Goal: Task Accomplishment & Management: Complete application form

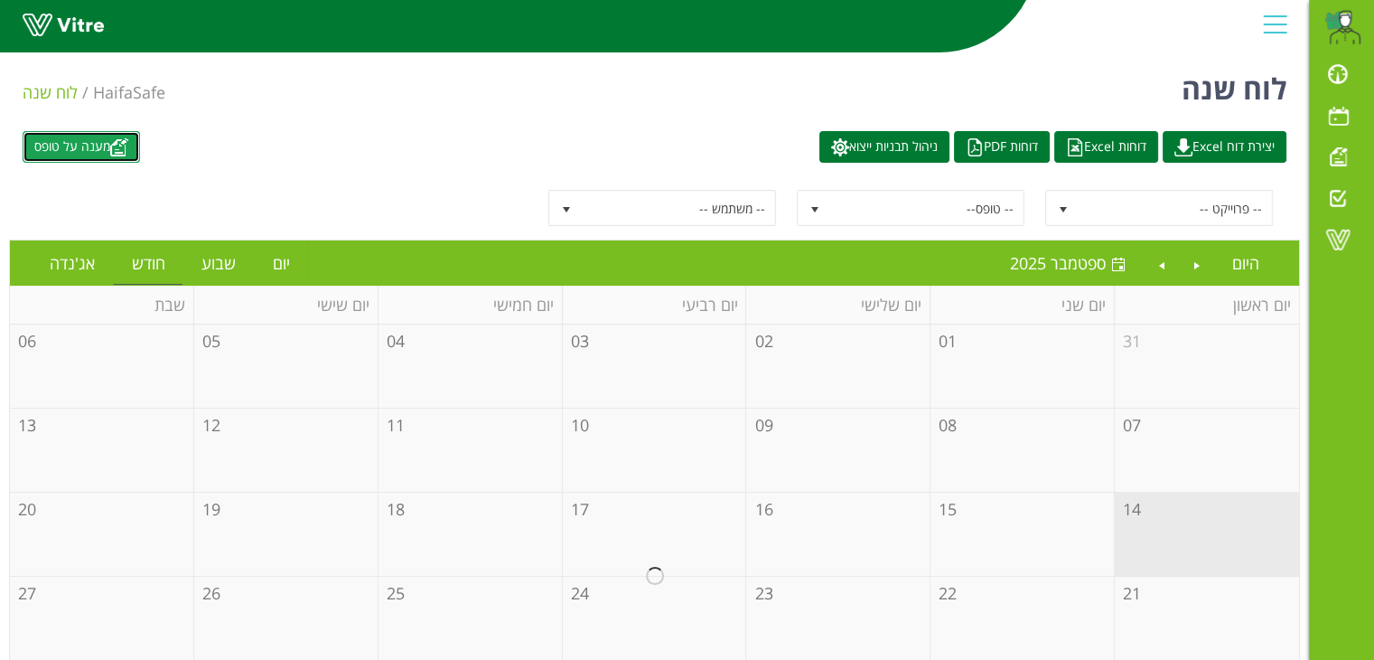
click at [116, 154] on link "מענה על טופס" at bounding box center [81, 147] width 117 height 32
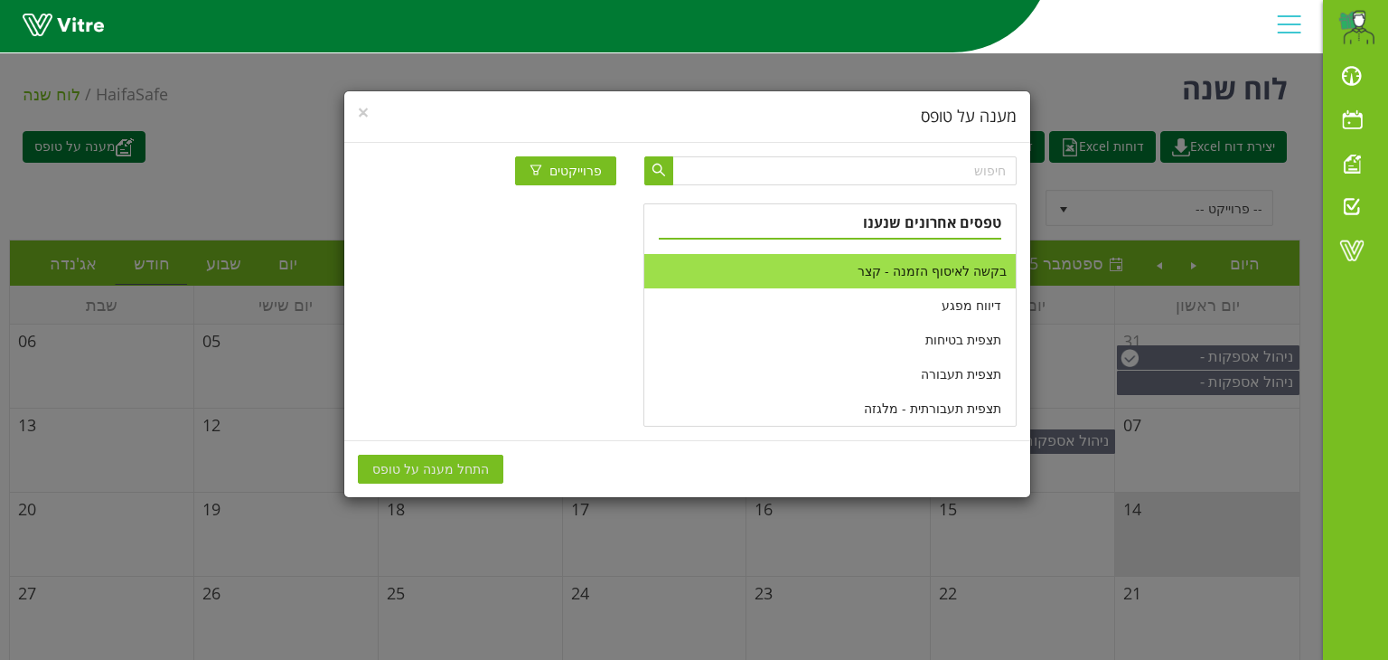
click at [915, 283] on li "בקשה לאיסוף הזמנה - קצר" at bounding box center [829, 271] width 370 height 34
click at [435, 467] on span "התחל מענה על טופס" at bounding box center [430, 469] width 117 height 20
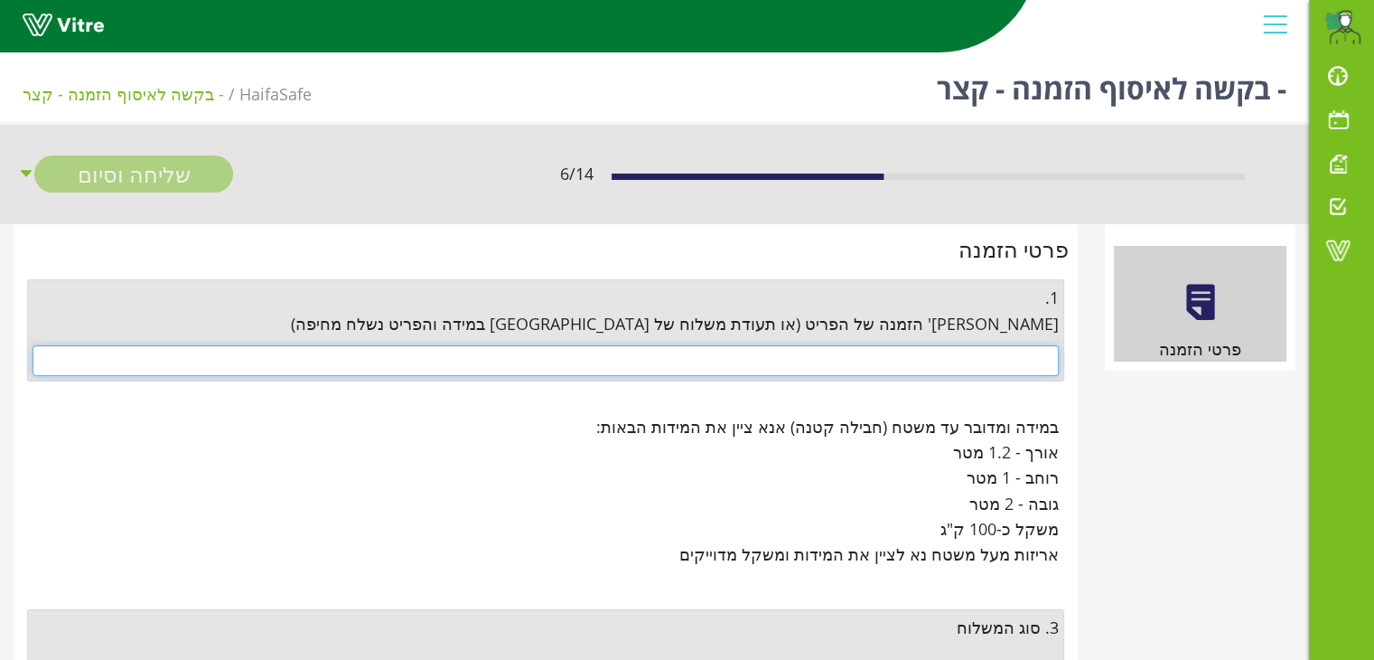
click at [952, 352] on input "text" at bounding box center [546, 360] width 1026 height 31
paste input "4500673445"
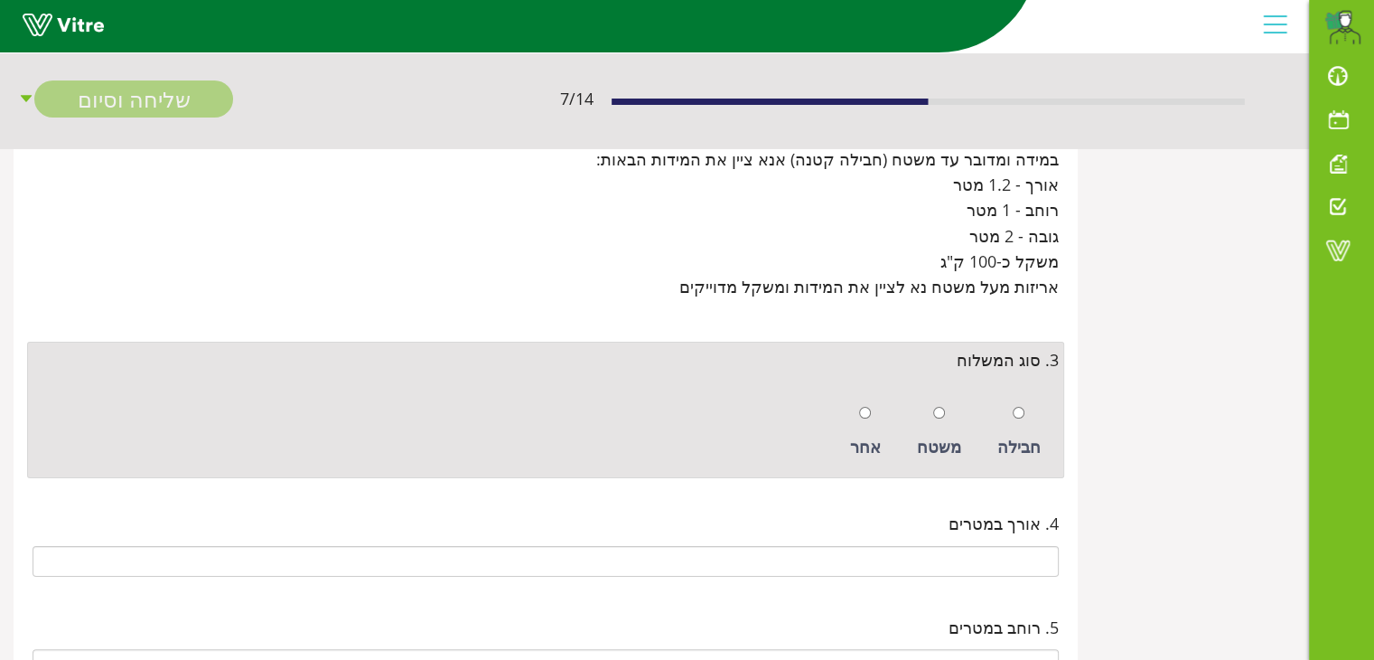
scroll to position [271, 0]
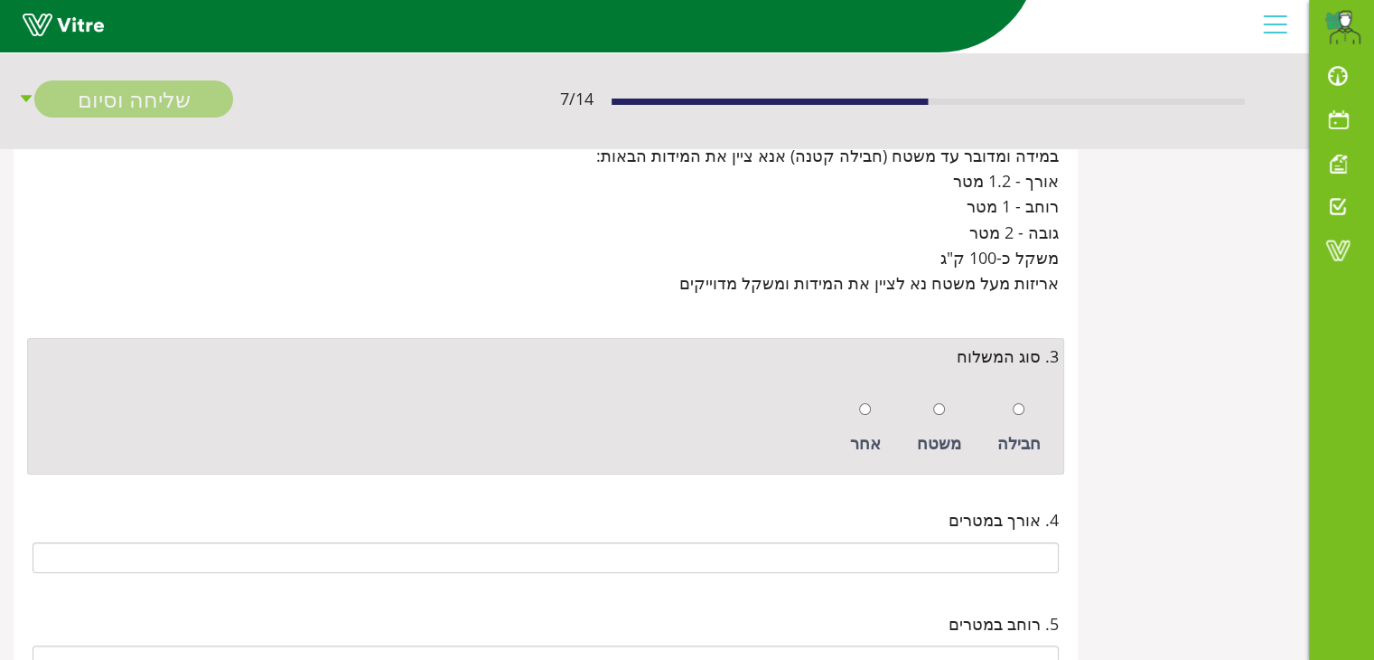
type input "4500673445"
click at [1019, 404] on input "radio" at bounding box center [1019, 409] width 12 height 12
radio input "true"
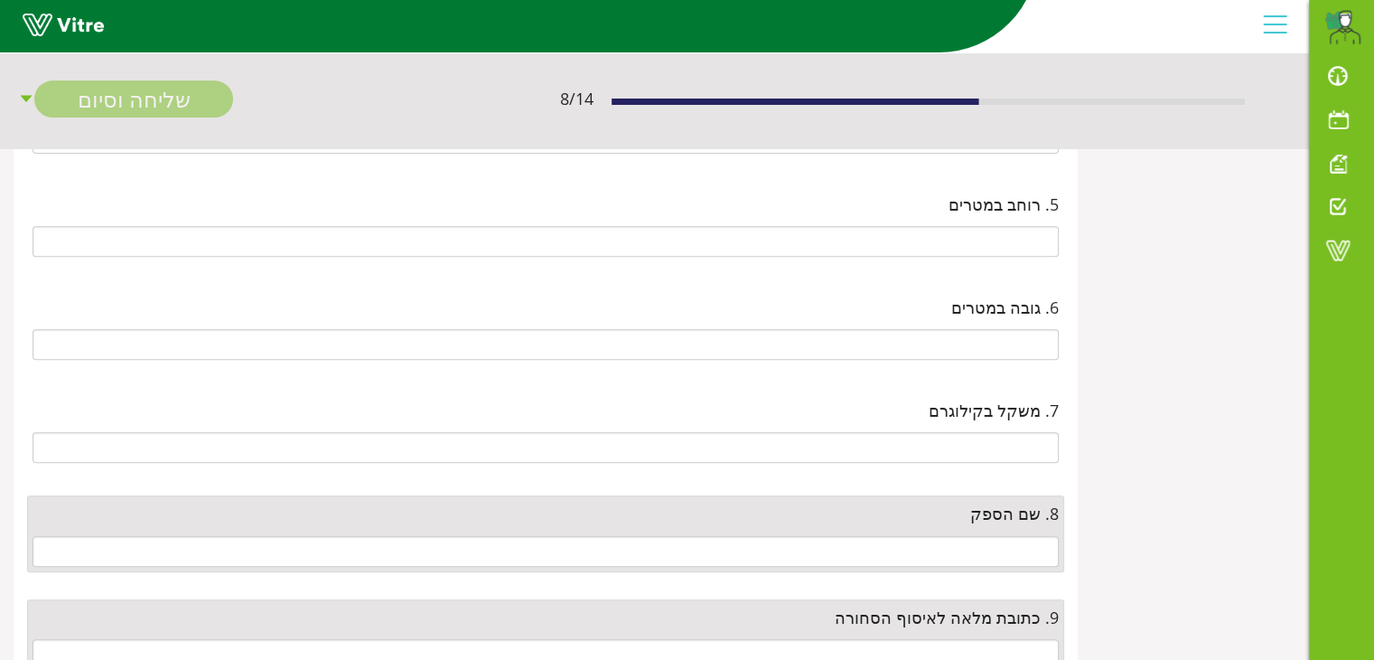
scroll to position [723, 0]
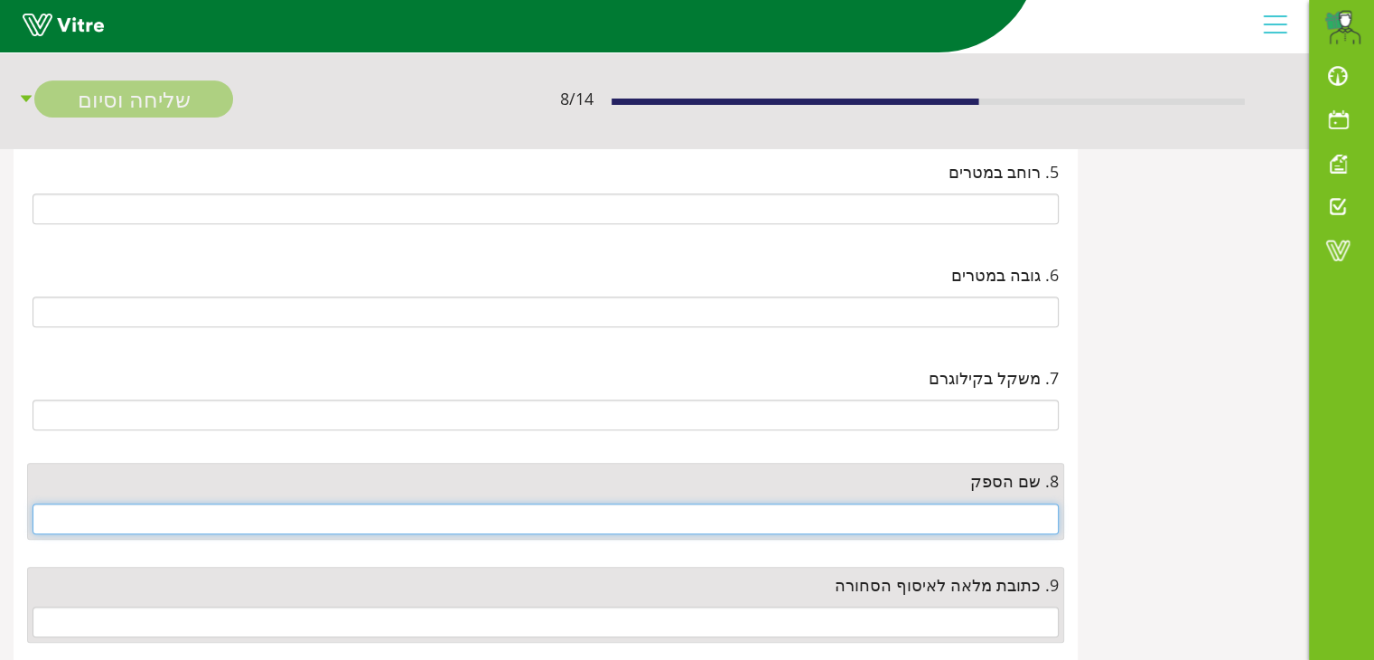
click at [992, 510] on input "text" at bounding box center [546, 518] width 1026 height 31
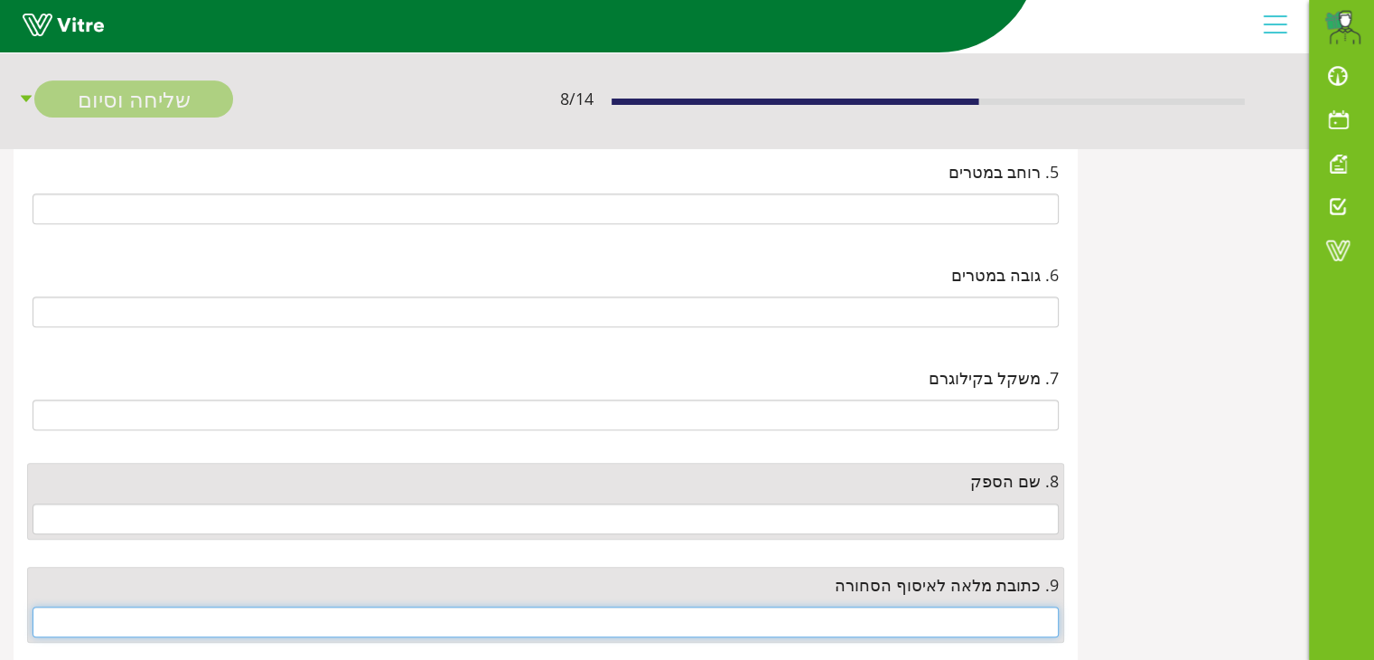
click at [997, 607] on input "text" at bounding box center [546, 621] width 1026 height 31
paste input "דרך השלום 9 נשר קומה 6"
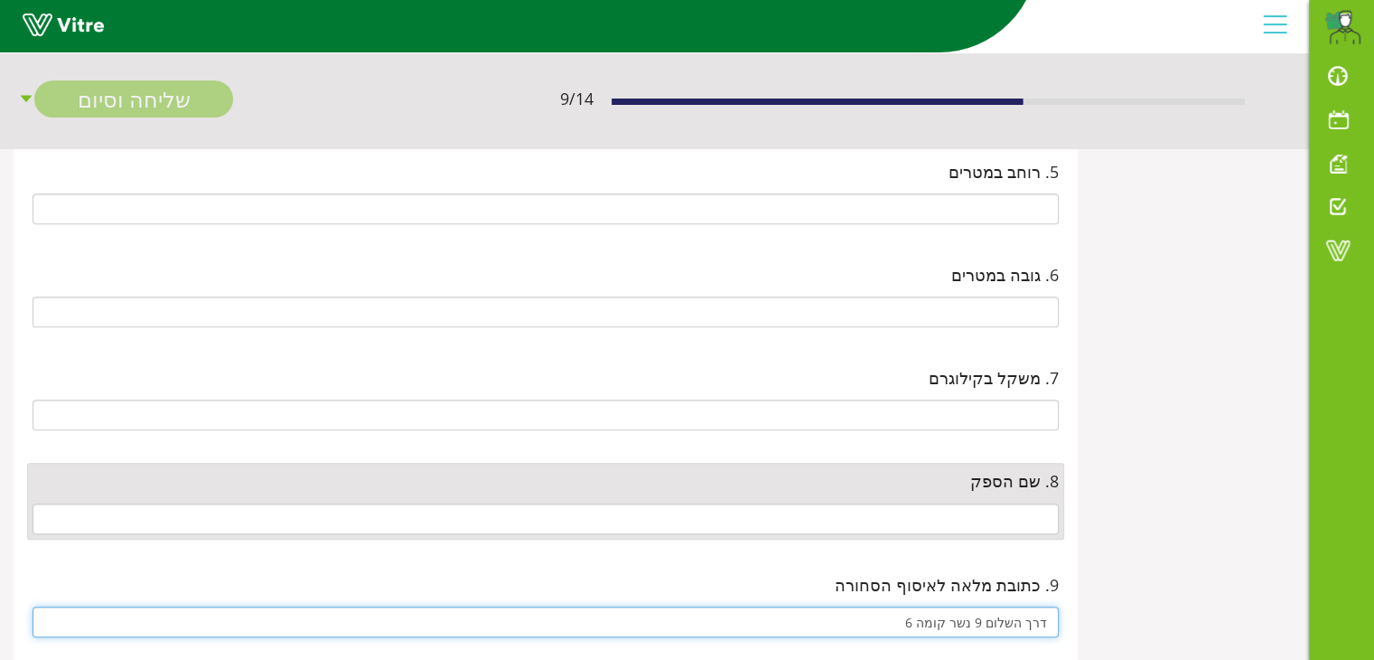
type input "דרך השלום 9 נשר קומה 6"
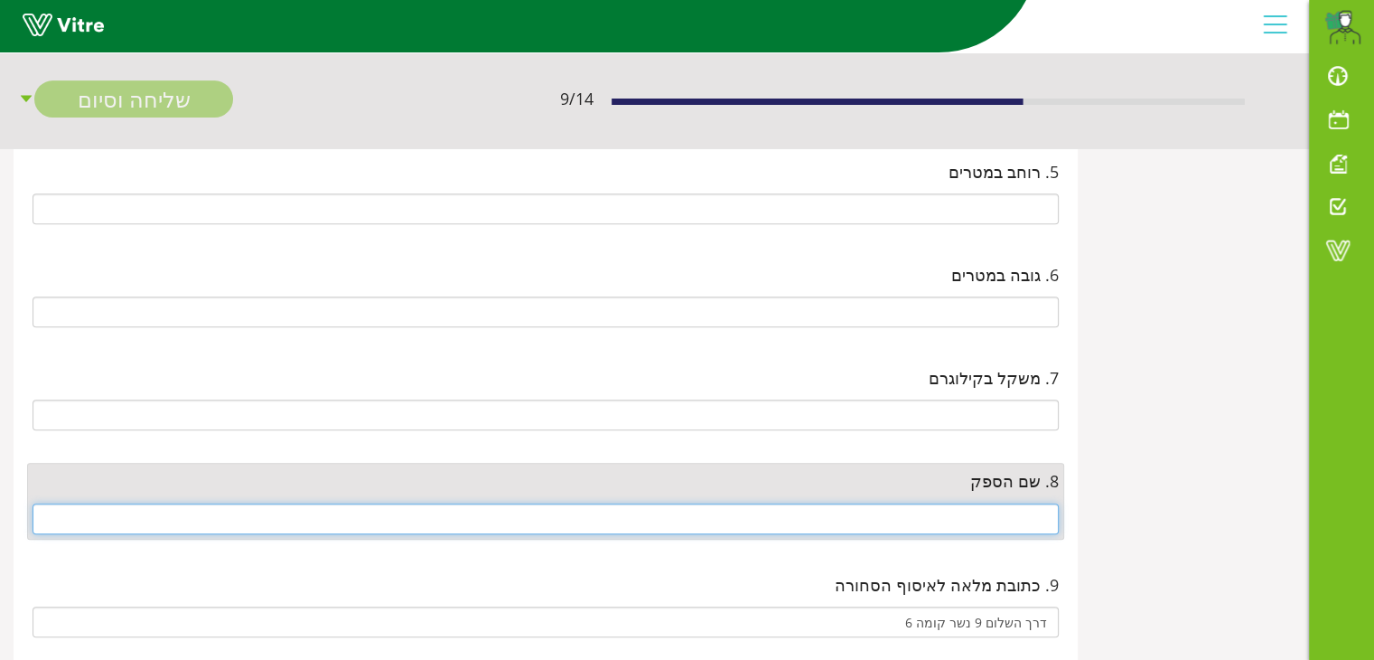
click at [1003, 506] on input "text" at bounding box center [546, 518] width 1026 height 31
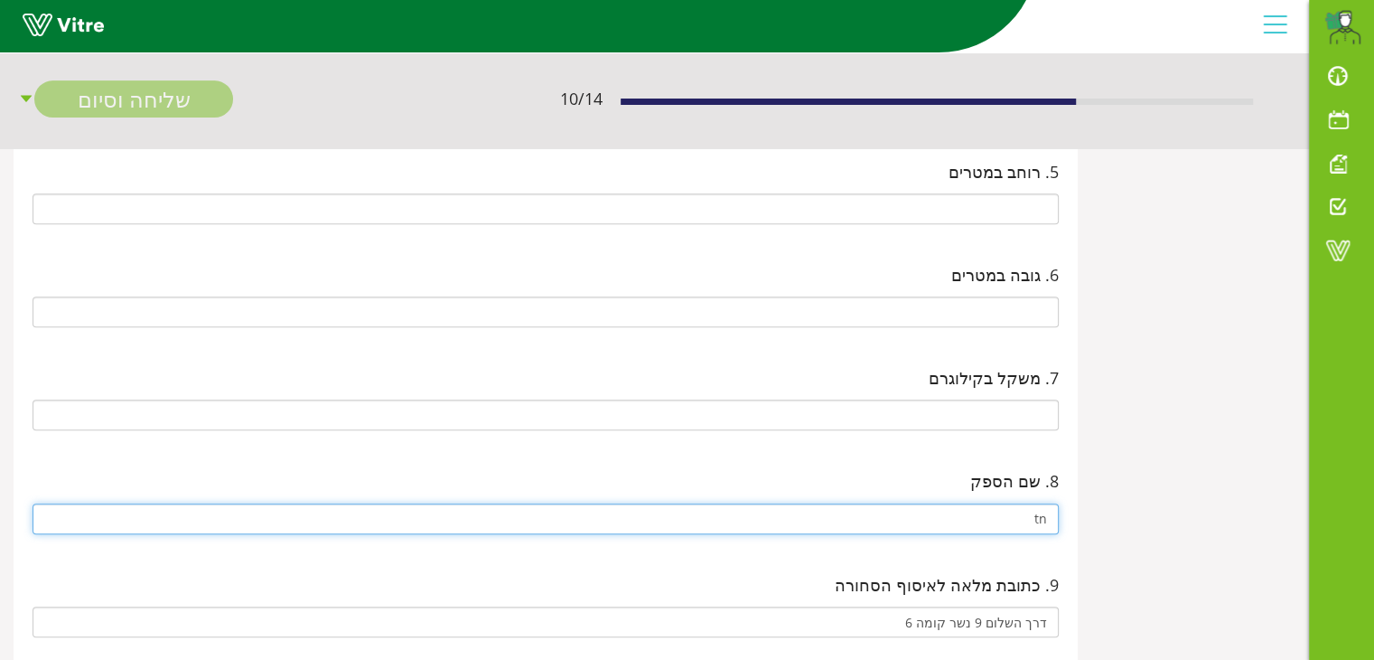
type input "t"
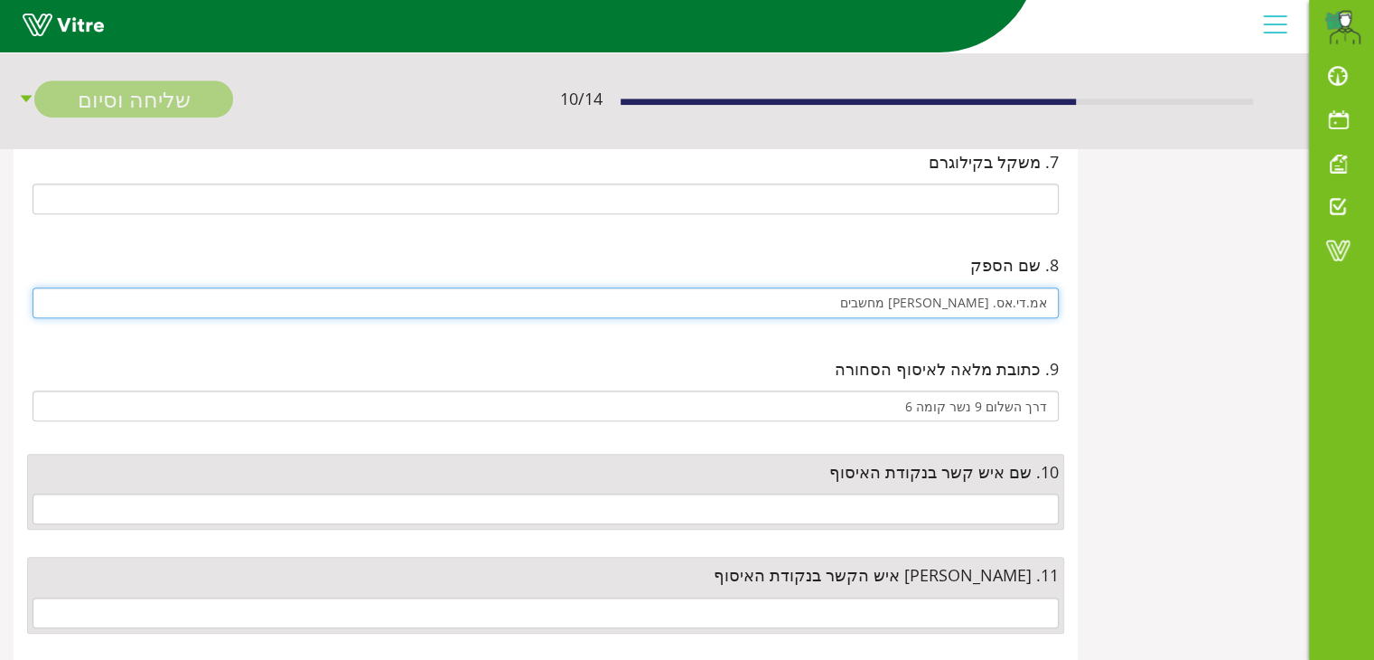
scroll to position [994, 0]
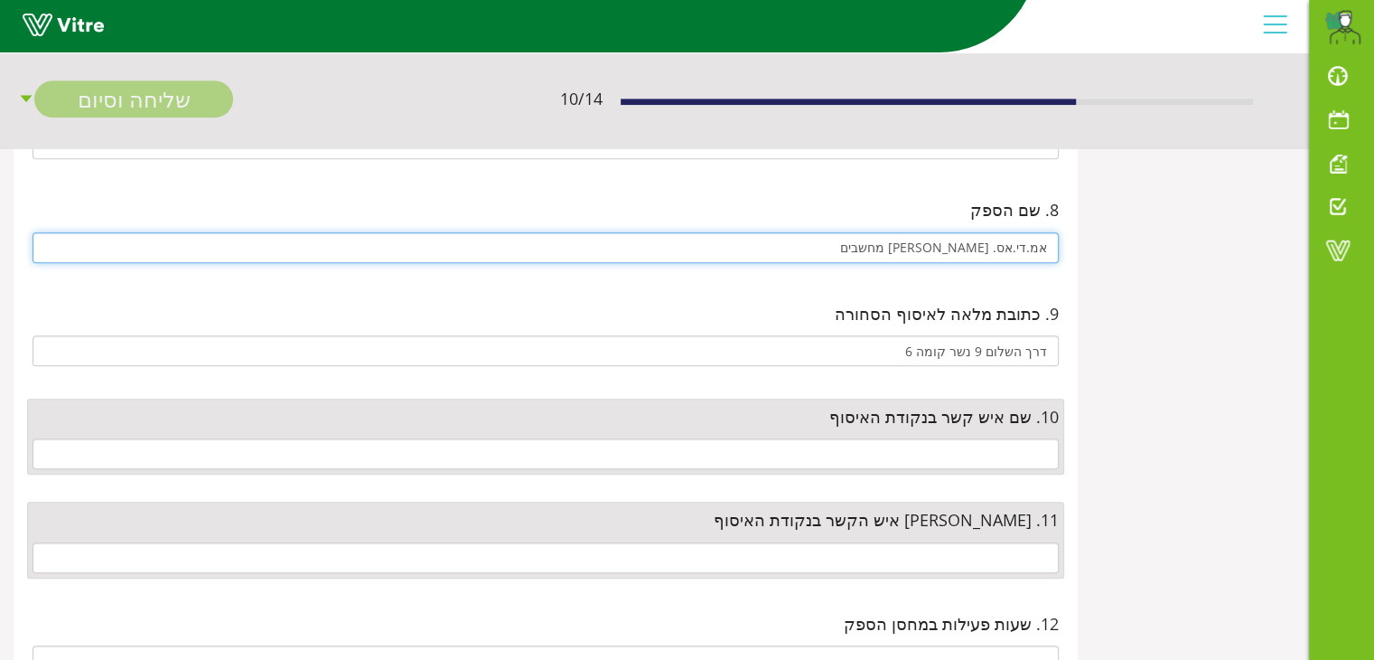
type input "אמ.די.אס. אלירן מחשבים"
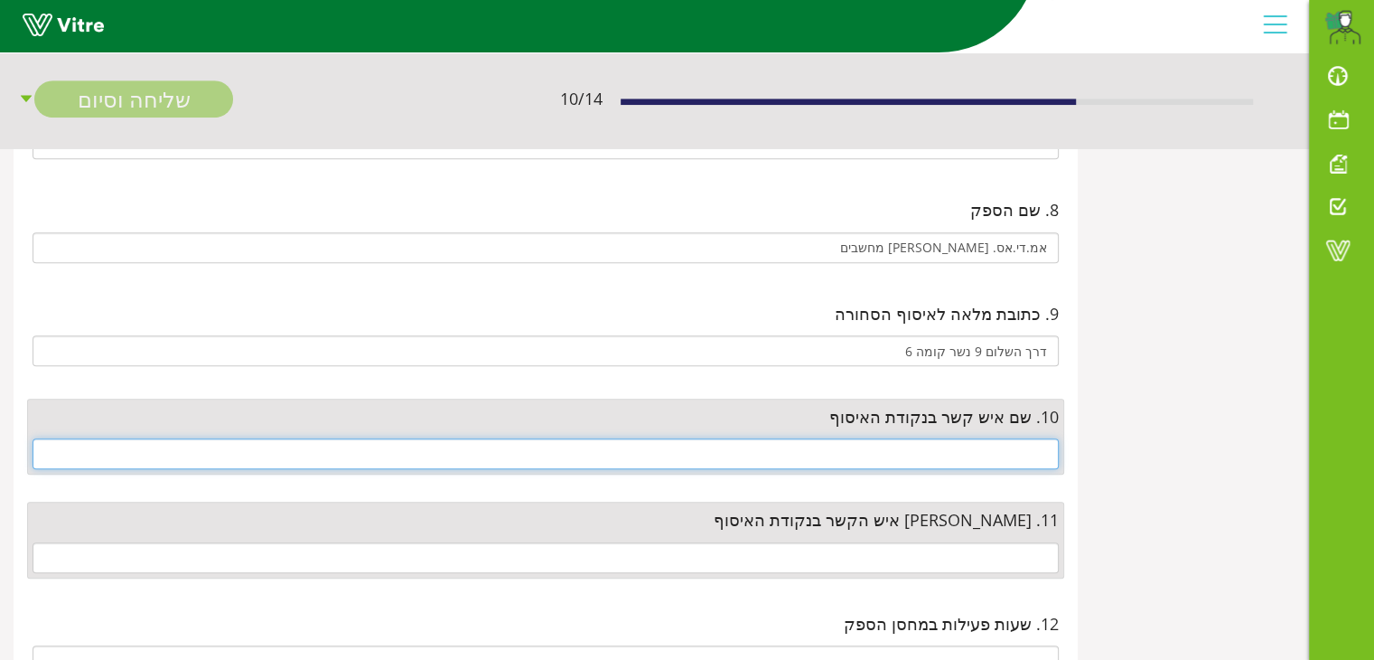
click at [995, 453] on input "text" at bounding box center [546, 453] width 1026 height 31
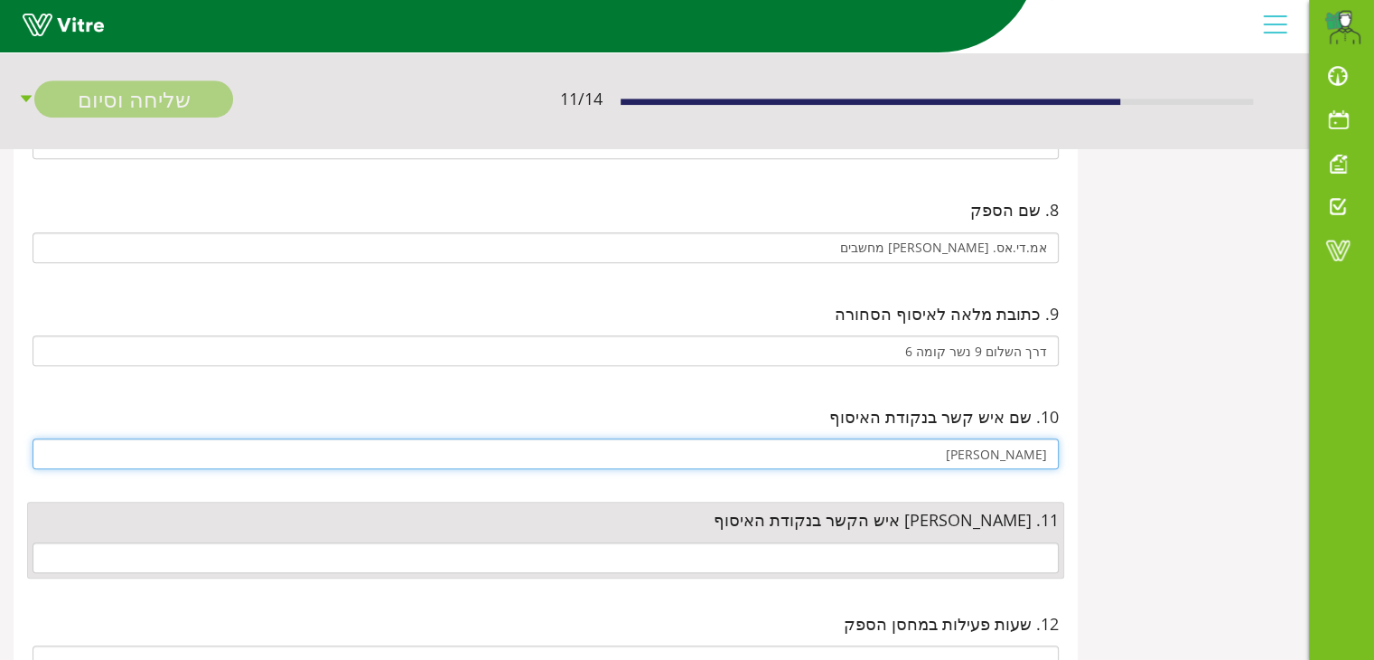
type input "שמואל"
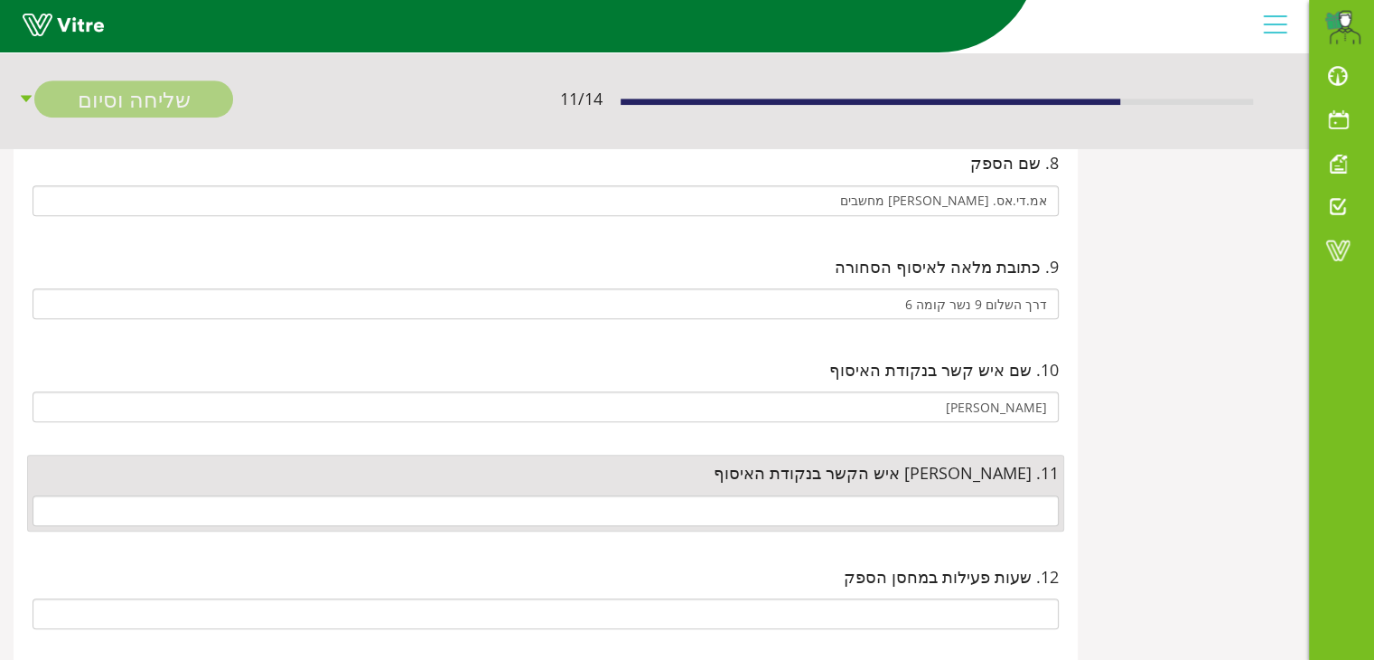
scroll to position [1084, 0]
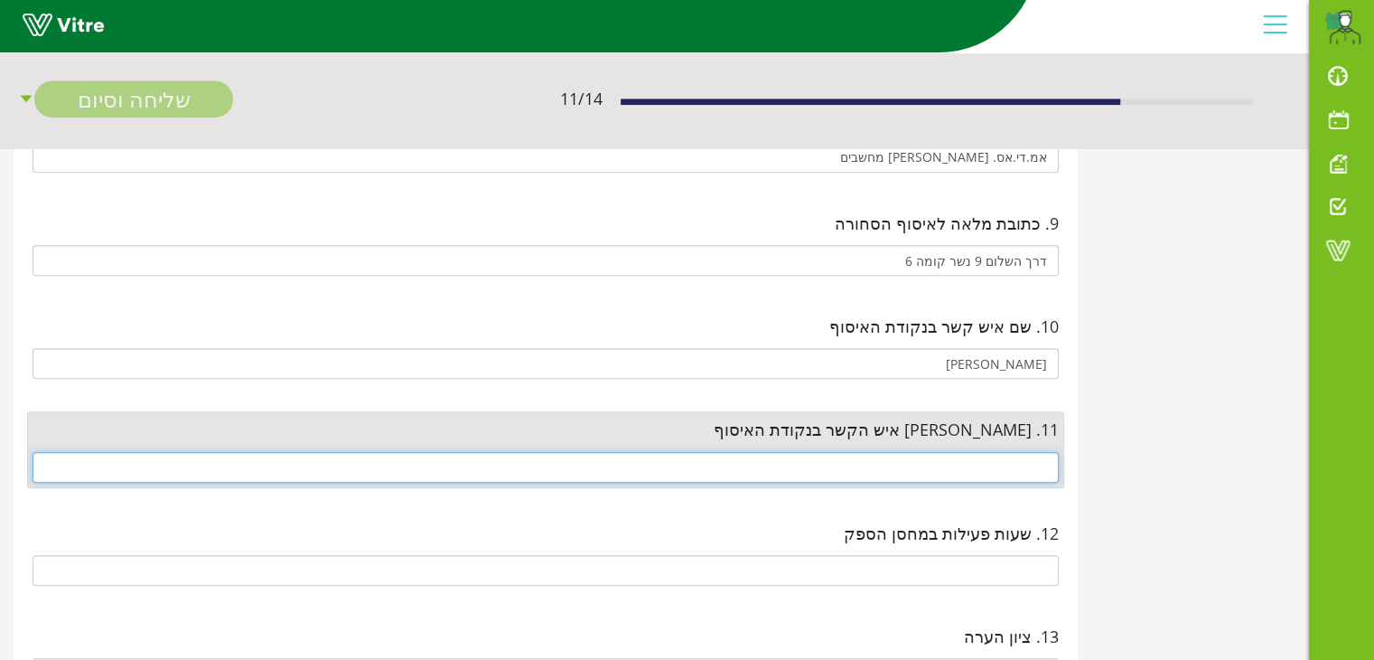
click at [923, 452] on input "text" at bounding box center [546, 467] width 1026 height 31
paste input "072-2640702"
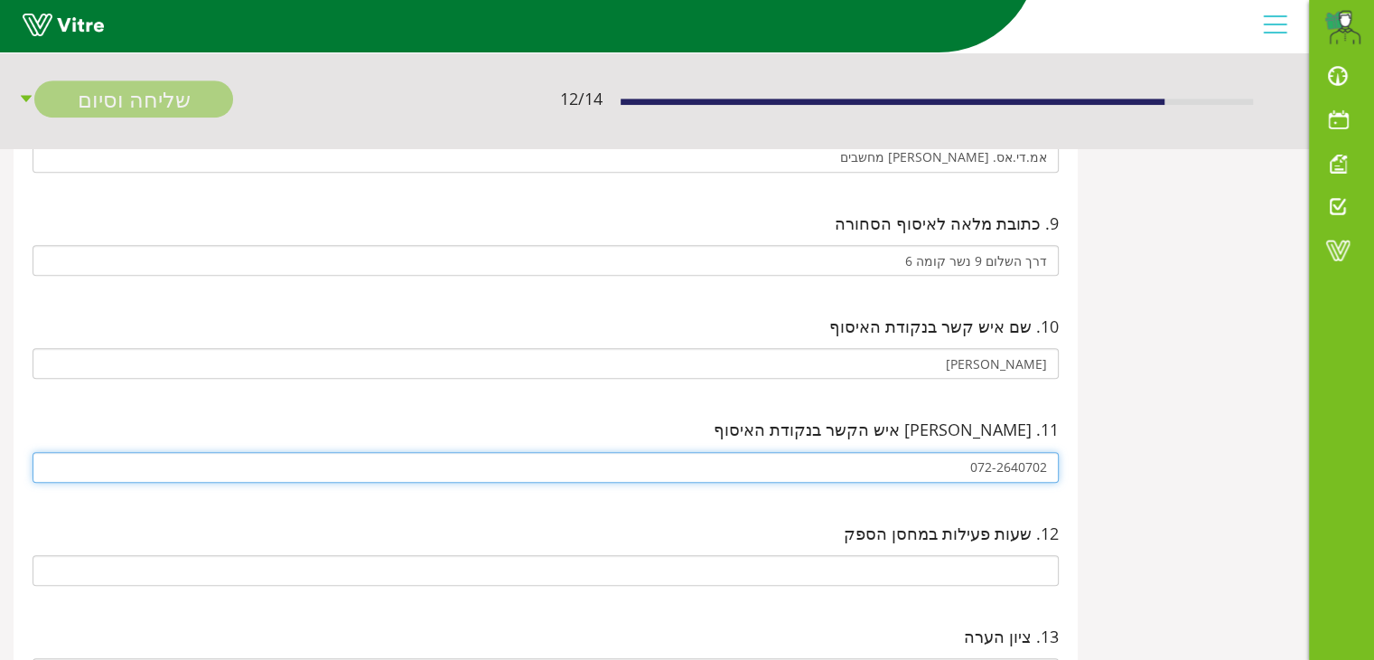
type input "072-2640702"
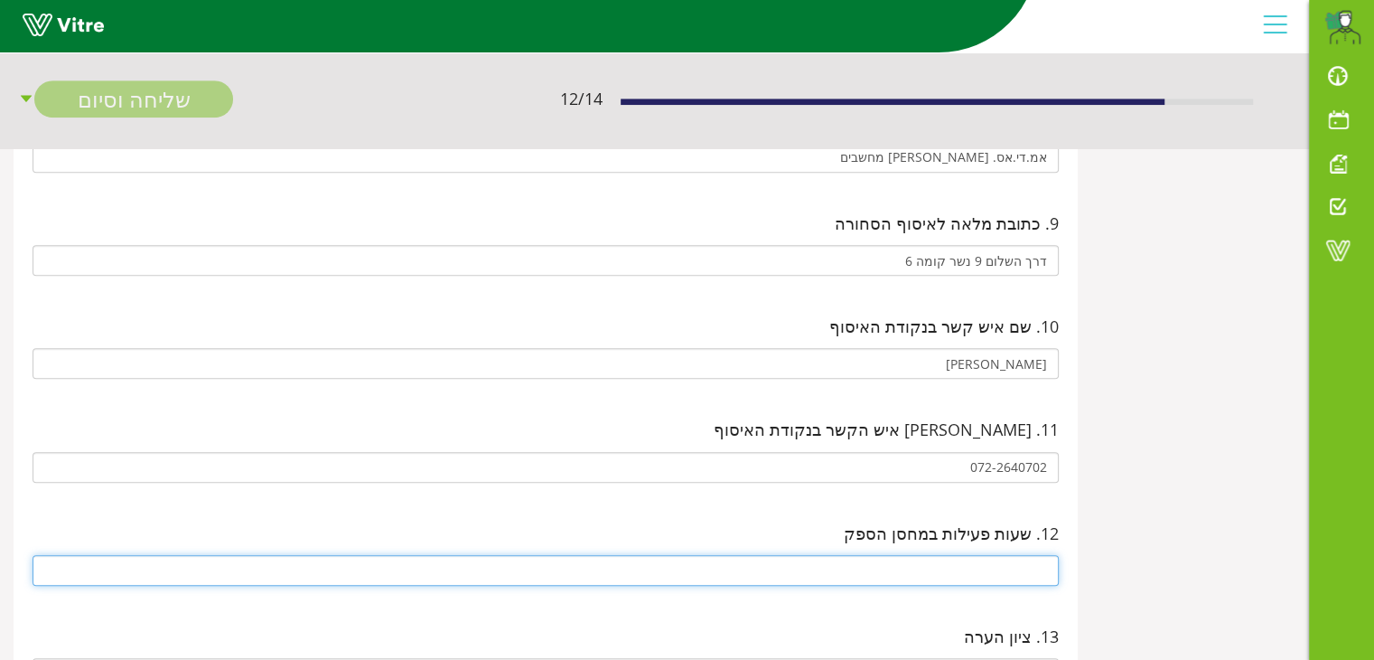
click at [943, 555] on input "text" at bounding box center [546, 570] width 1026 height 31
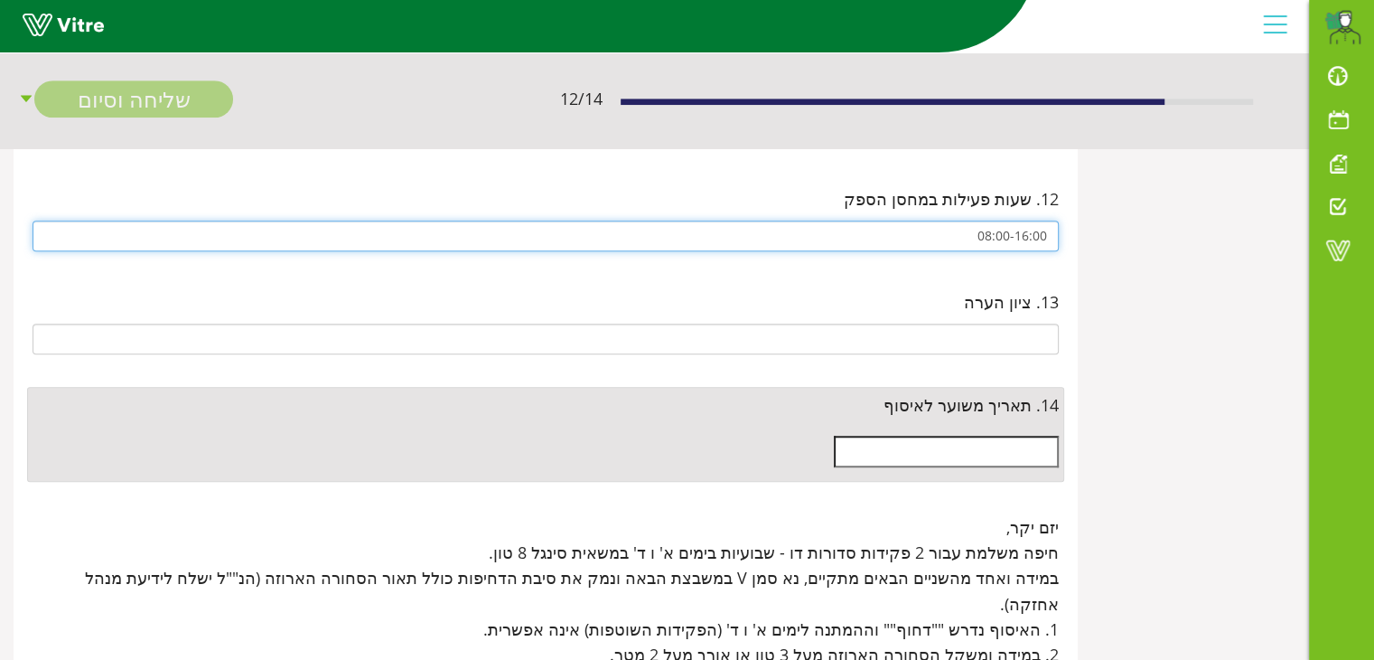
scroll to position [1446, 0]
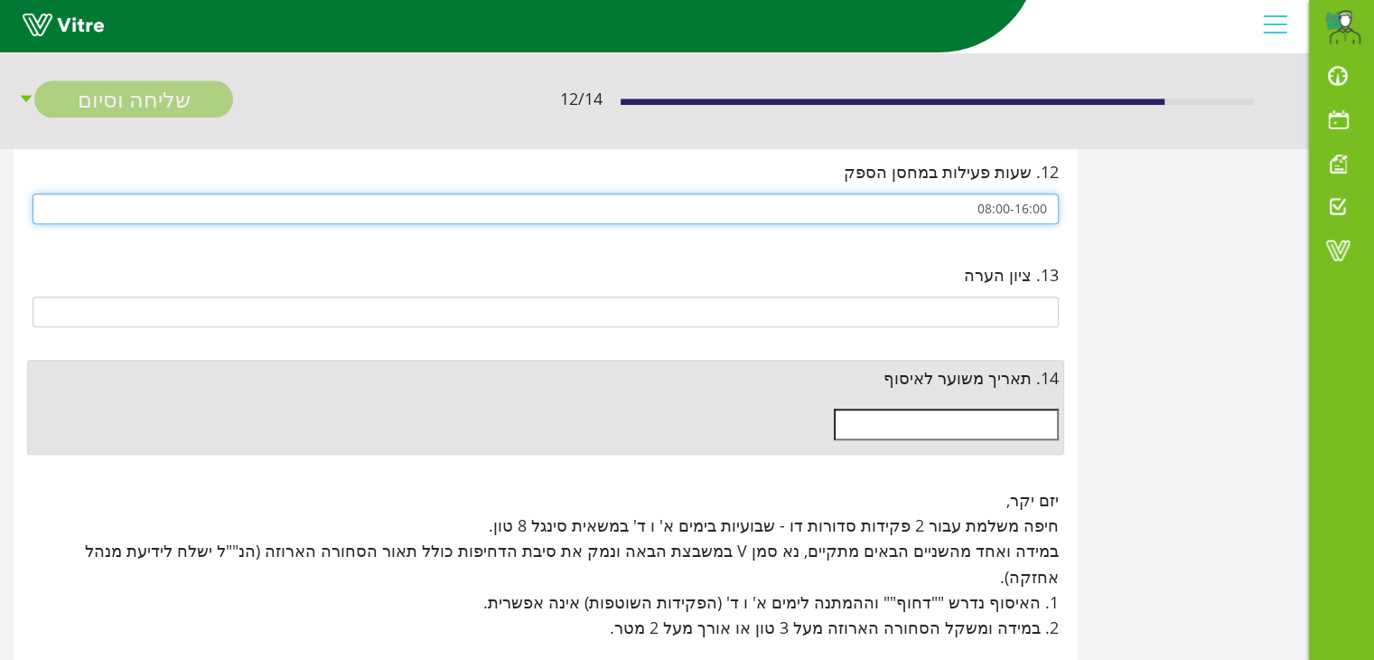
type input "08:00-16:00"
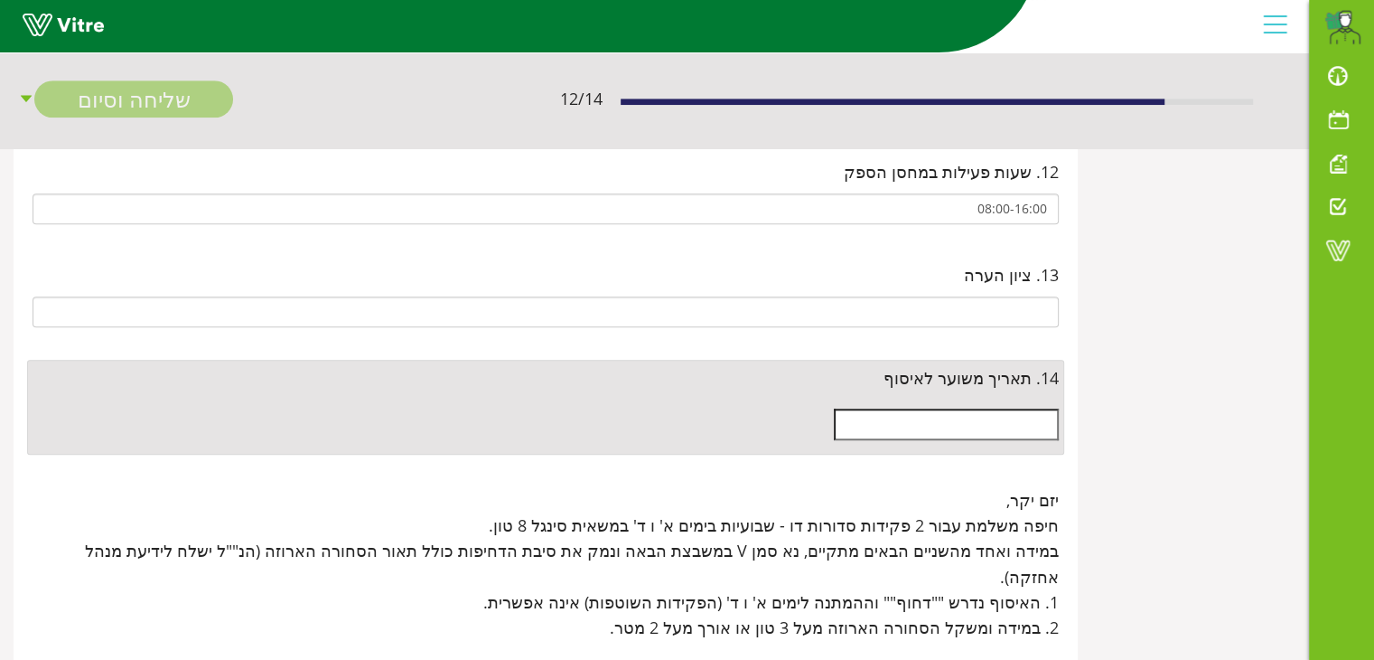
click at [977, 411] on input "text" at bounding box center [946, 423] width 225 height 31
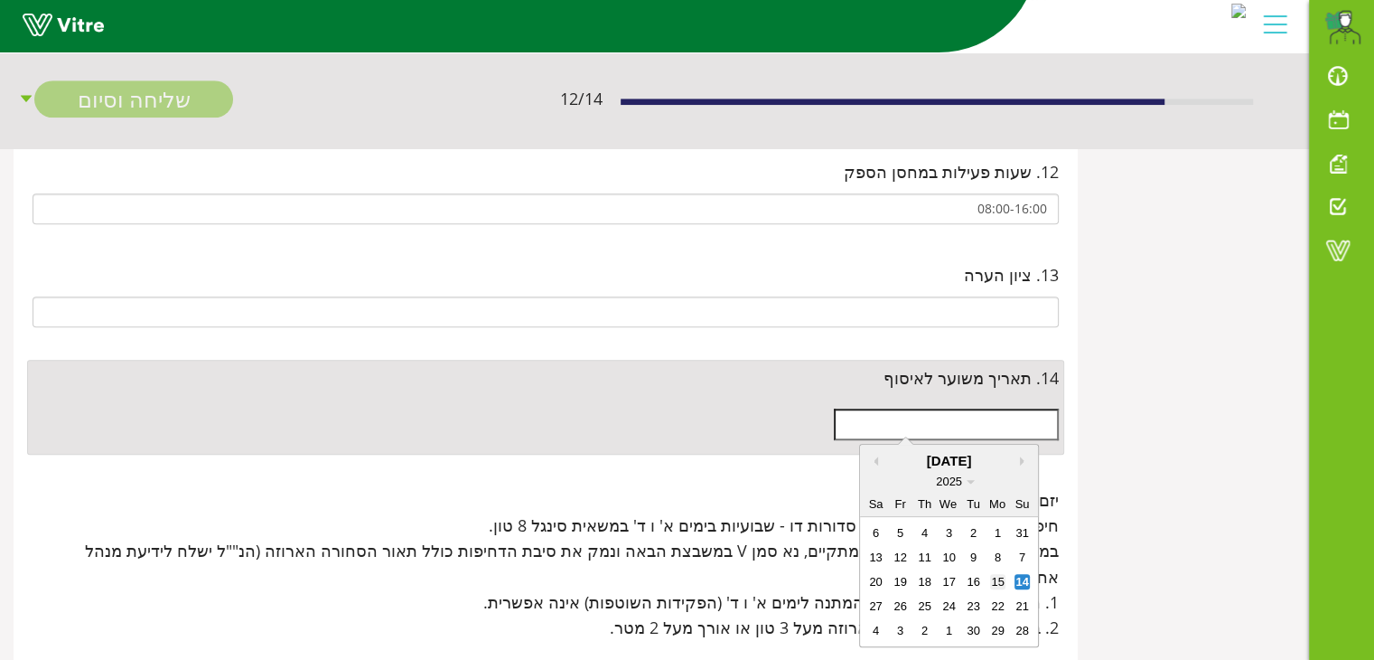
click at [997, 586] on div "15" at bounding box center [997, 581] width 15 height 15
type input "15/09/2025"
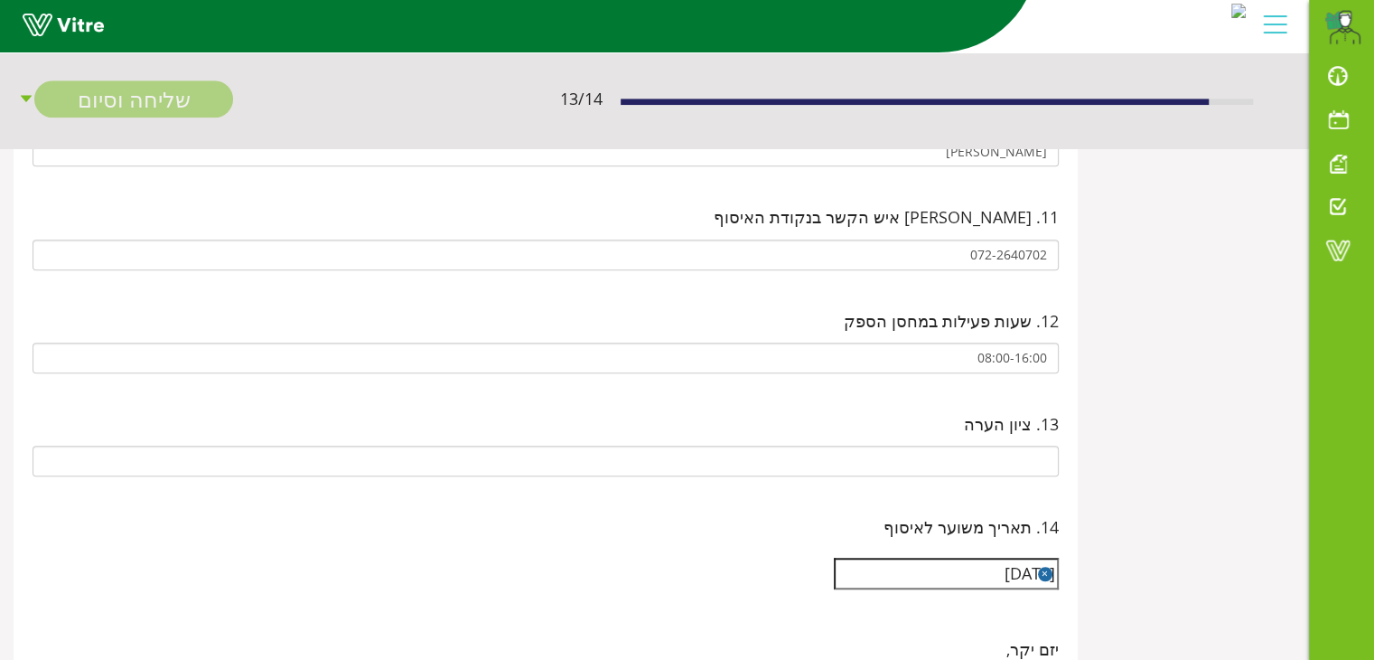
scroll to position [1265, 0]
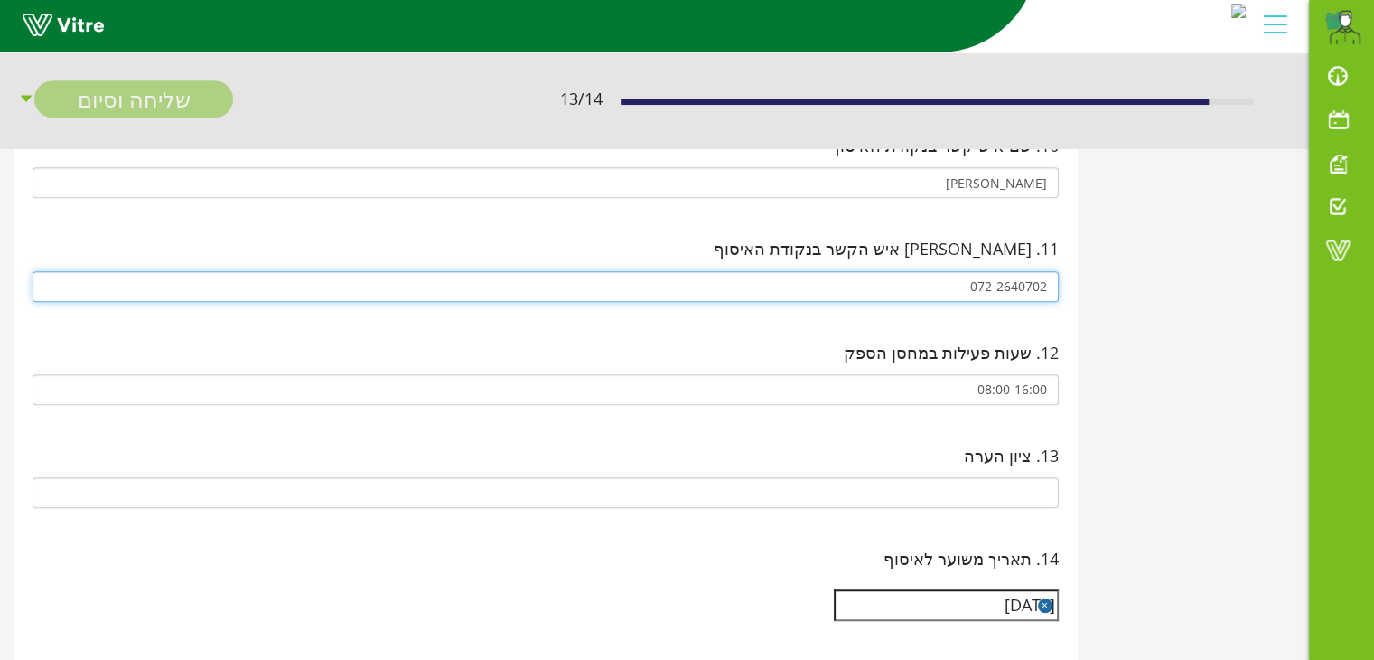
click at [991, 281] on input "072-2640702" at bounding box center [546, 286] width 1026 height 31
type input "0722640702"
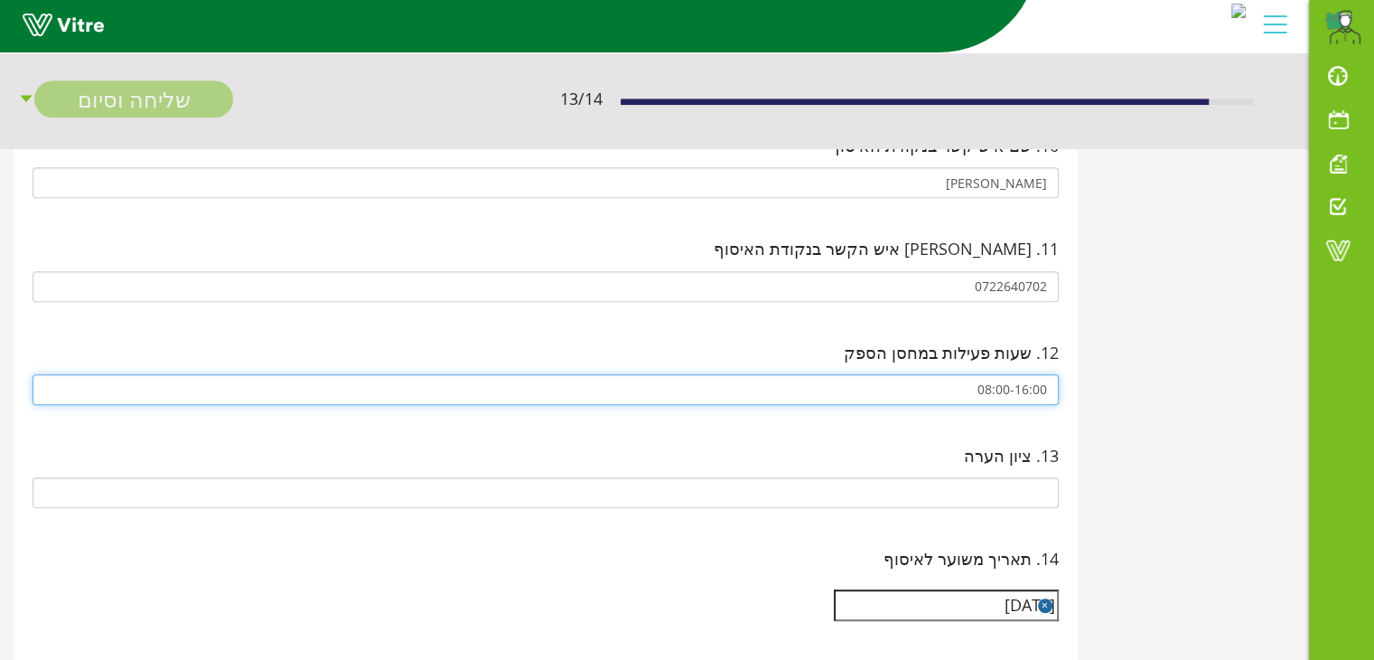
click at [534, 374] on input "08:00-16:00" at bounding box center [546, 389] width 1026 height 31
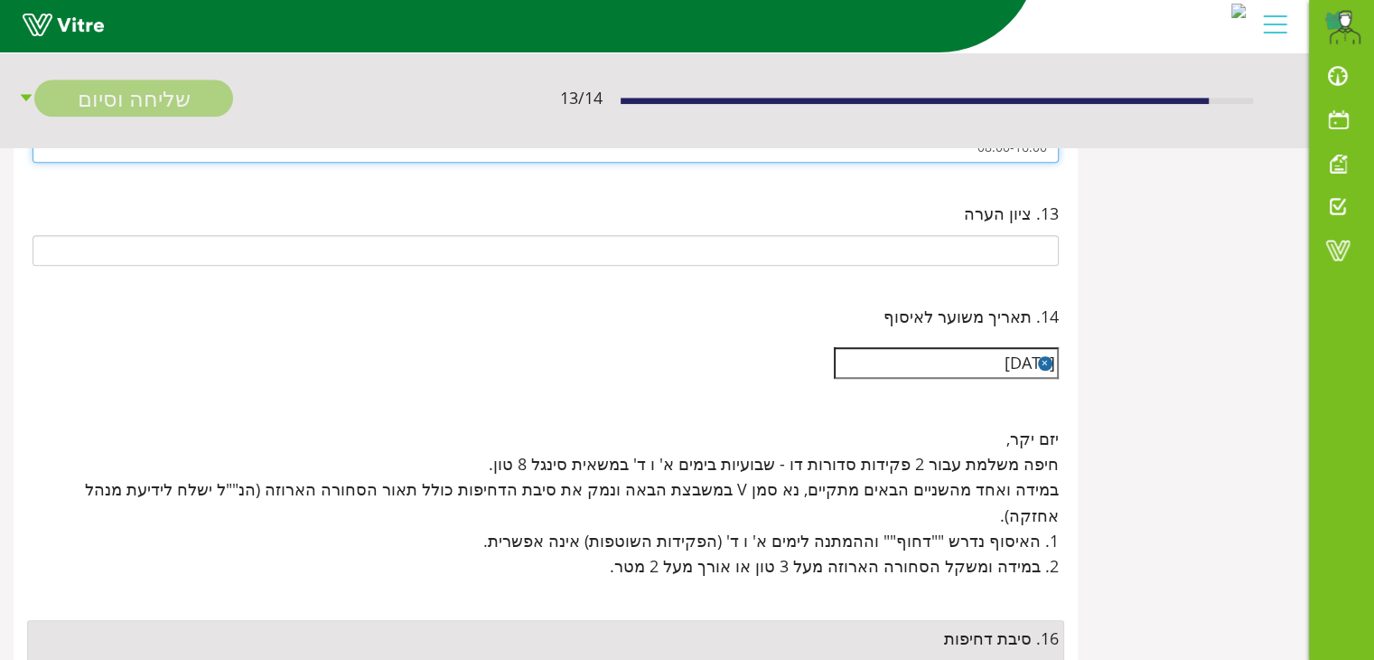
scroll to position [1641, 0]
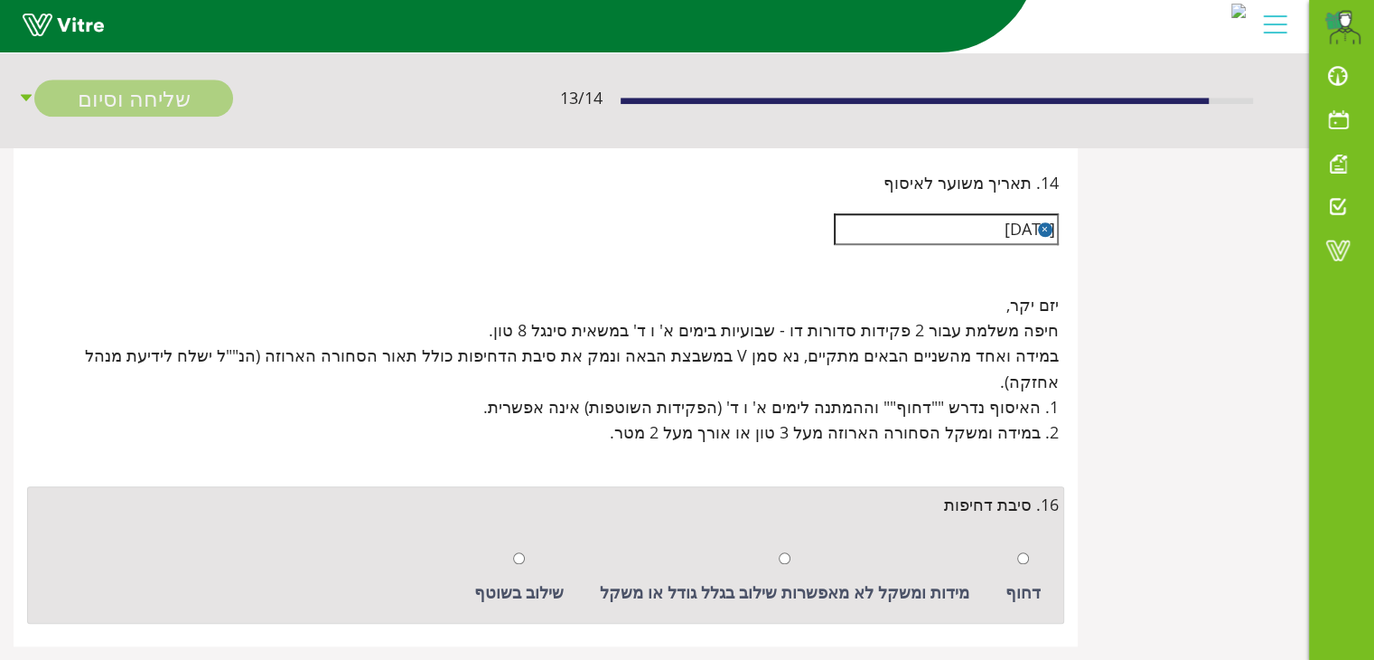
click at [525, 545] on div at bounding box center [519, 557] width 12 height 25
radio input "true"
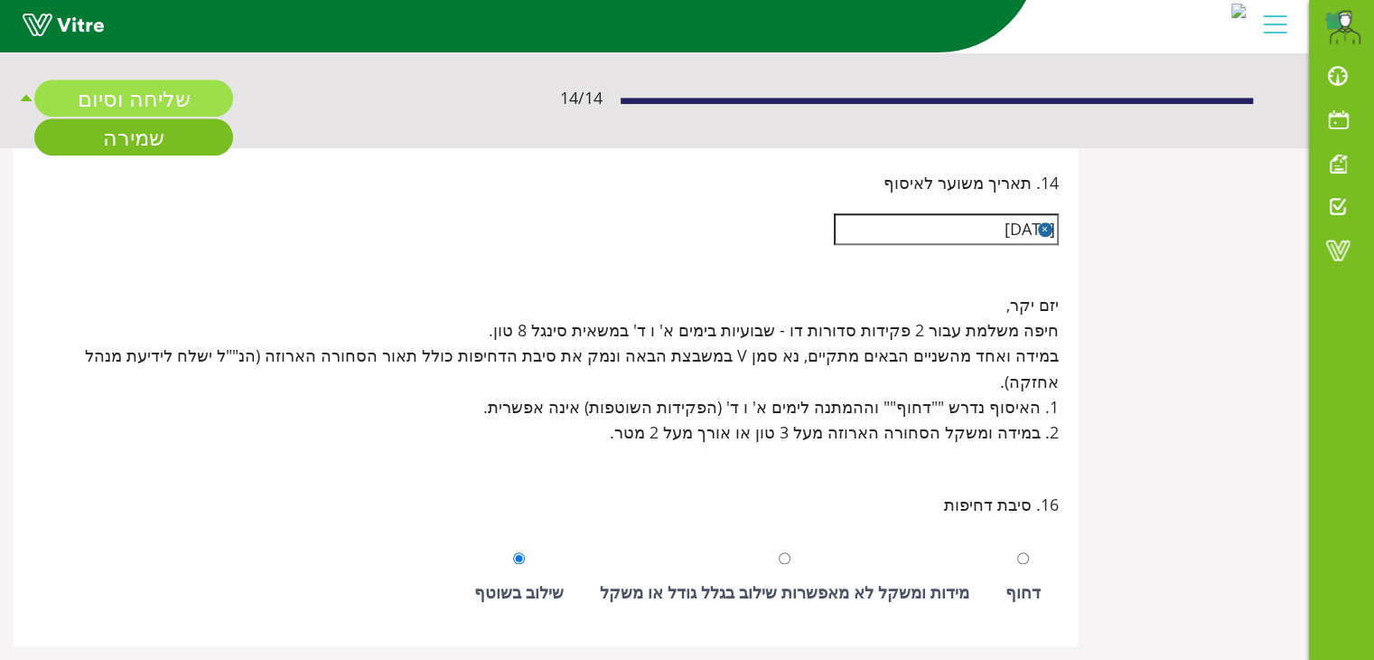
click at [227, 103] on link "שליחה וסיום" at bounding box center [133, 98] width 199 height 37
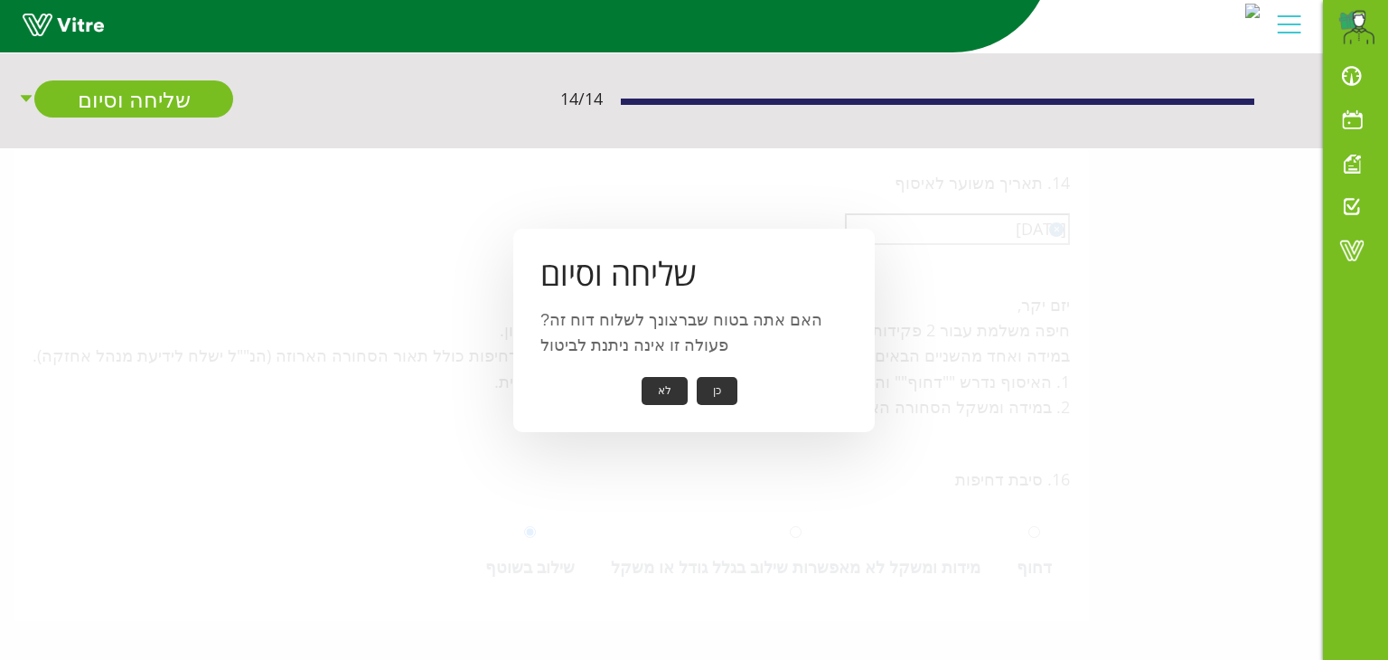
click at [711, 384] on button "כן" at bounding box center [717, 391] width 41 height 28
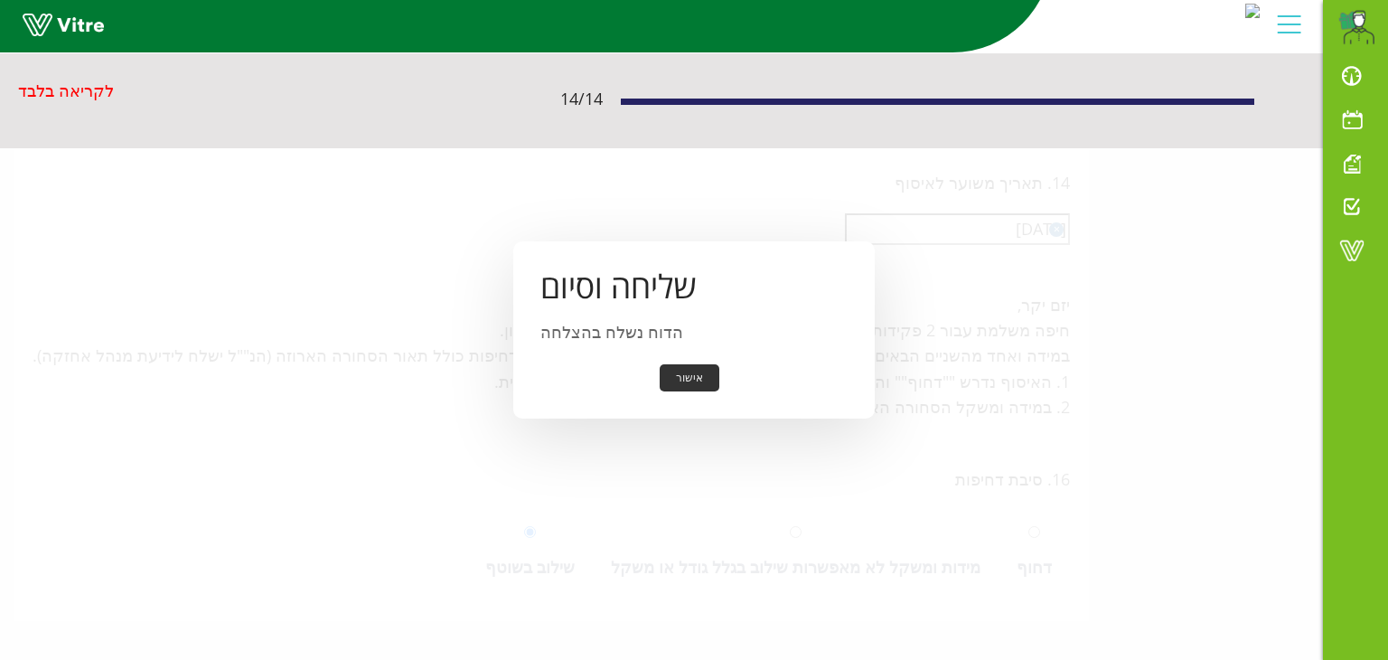
click at [693, 373] on button "אישור" at bounding box center [690, 378] width 60 height 28
